Goal: Entertainment & Leisure: Browse casually

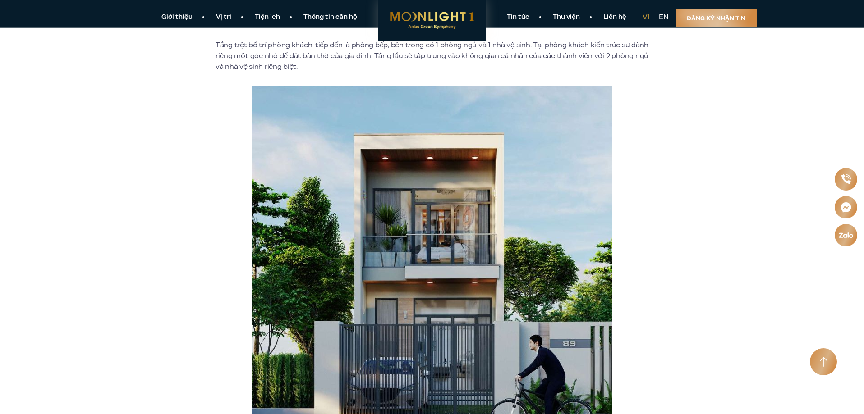
scroll to position [4328, 0]
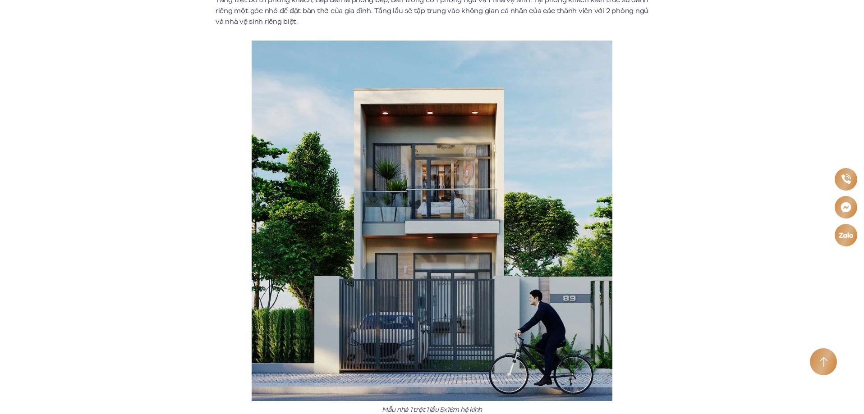
click at [468, 229] on img at bounding box center [432, 221] width 361 height 361
click at [452, 142] on img at bounding box center [432, 221] width 361 height 361
click at [431, 311] on img at bounding box center [432, 221] width 361 height 361
click at [424, 297] on img at bounding box center [432, 221] width 361 height 361
drag, startPoint x: 411, startPoint y: 193, endPoint x: 564, endPoint y: 175, distance: 154.8
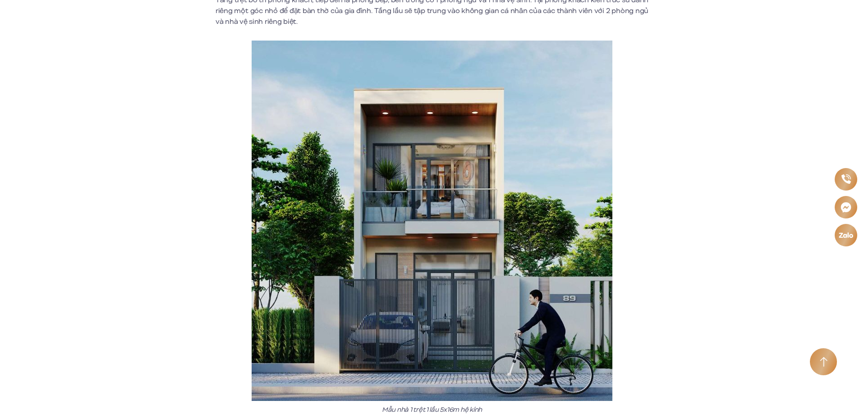
click at [564, 175] on img at bounding box center [432, 221] width 361 height 361
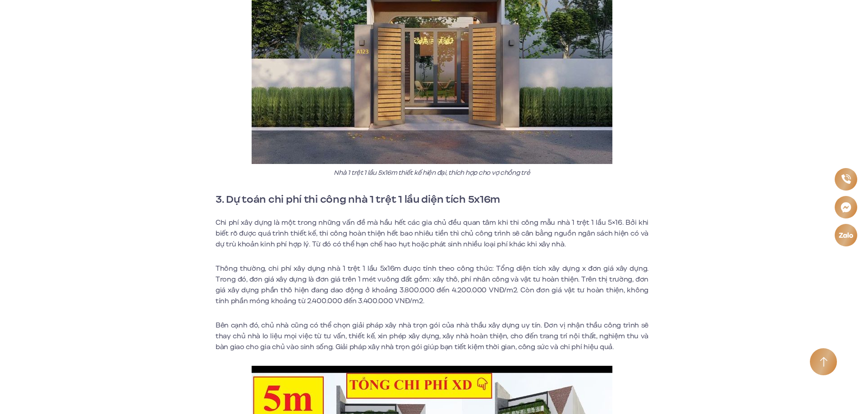
scroll to position [7123, 0]
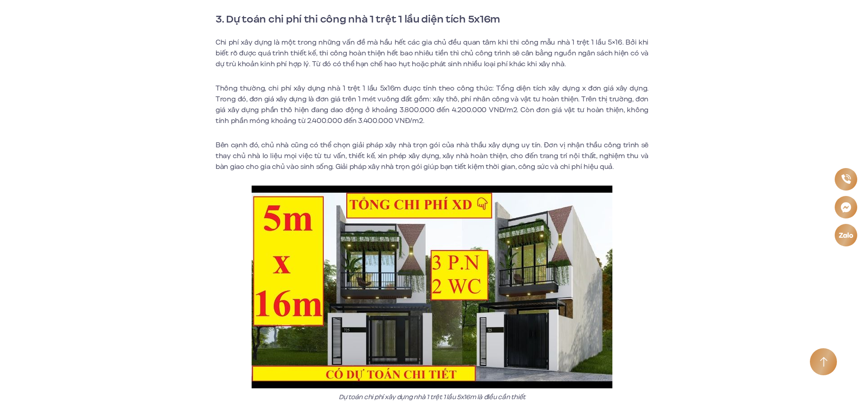
click at [382, 361] on img at bounding box center [432, 287] width 361 height 203
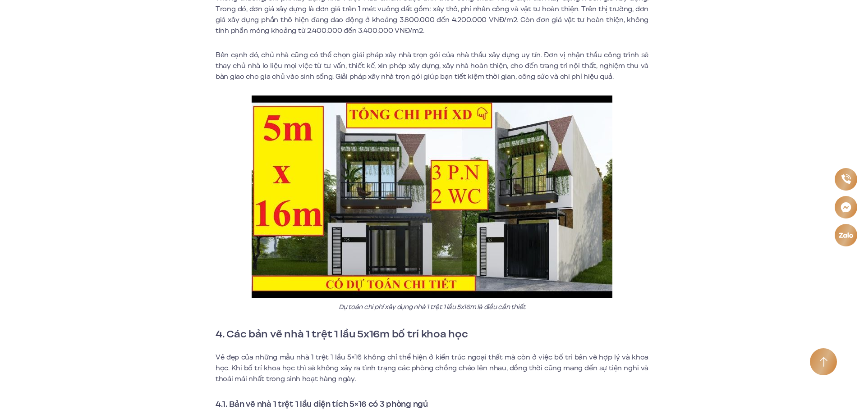
scroll to position [7348, 0]
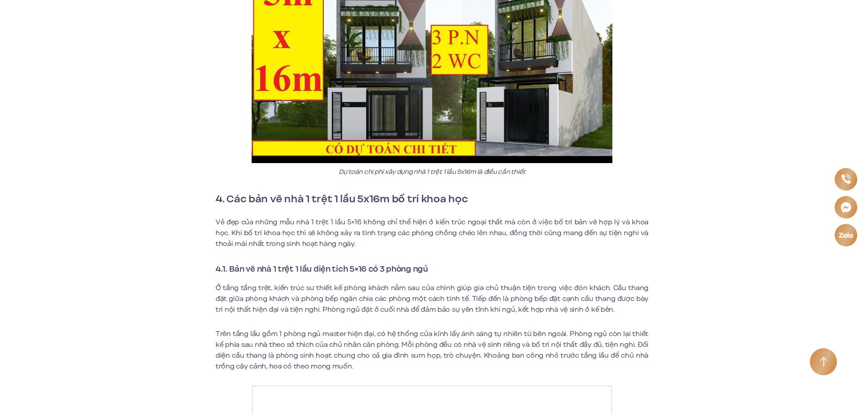
click at [409, 97] on img at bounding box center [432, 61] width 361 height 203
drag, startPoint x: 436, startPoint y: 42, endPoint x: 445, endPoint y: 40, distance: 8.9
click at [436, 41] on img at bounding box center [432, 61] width 361 height 203
click at [462, 33] on img at bounding box center [432, 61] width 361 height 203
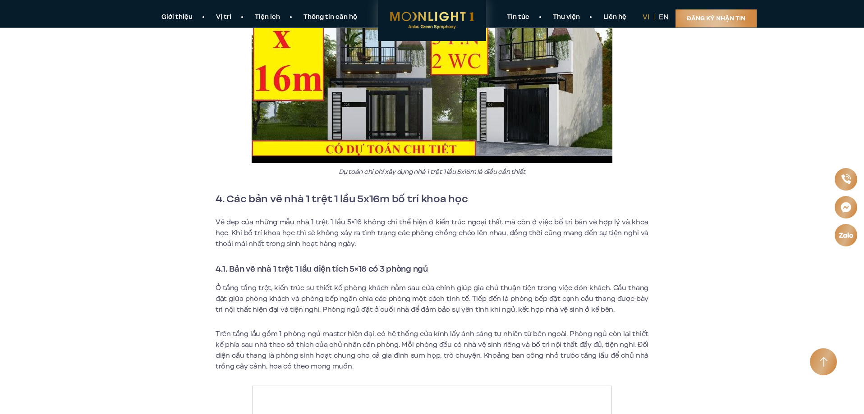
scroll to position [7123, 0]
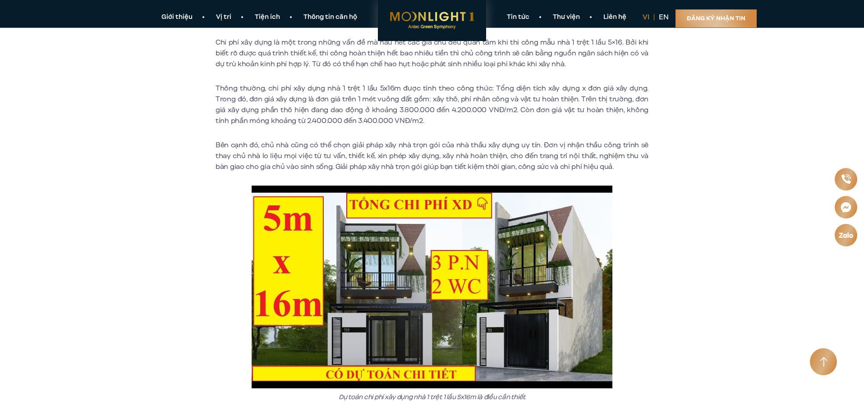
click at [480, 191] on img at bounding box center [432, 287] width 361 height 203
click at [439, 197] on img at bounding box center [432, 287] width 361 height 203
click at [410, 186] on img at bounding box center [432, 287] width 361 height 203
click at [472, 190] on img at bounding box center [432, 287] width 361 height 203
click at [388, 189] on img at bounding box center [432, 287] width 361 height 203
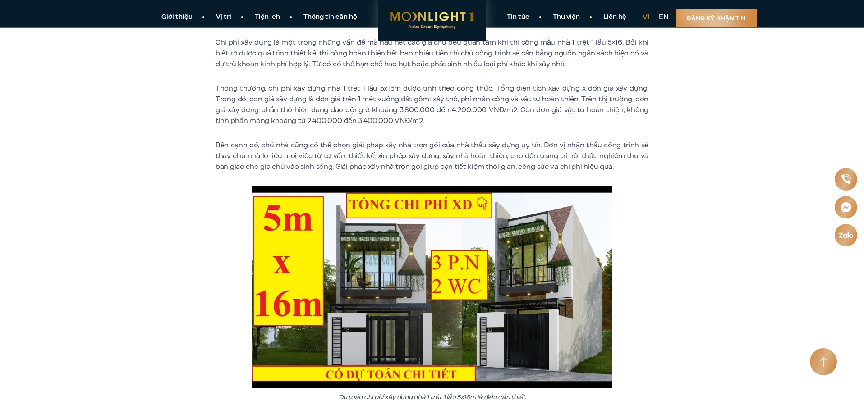
click at [468, 264] on img at bounding box center [432, 287] width 361 height 203
click at [469, 262] on img at bounding box center [432, 287] width 361 height 203
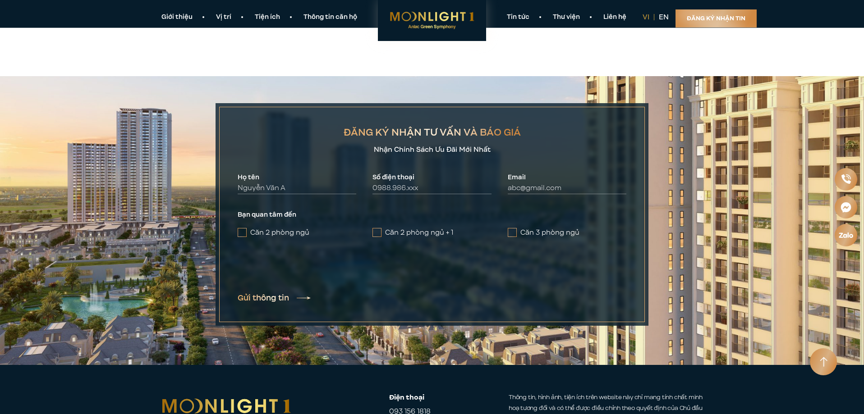
scroll to position [8986, 0]
